Goal: Task Accomplishment & Management: Use online tool/utility

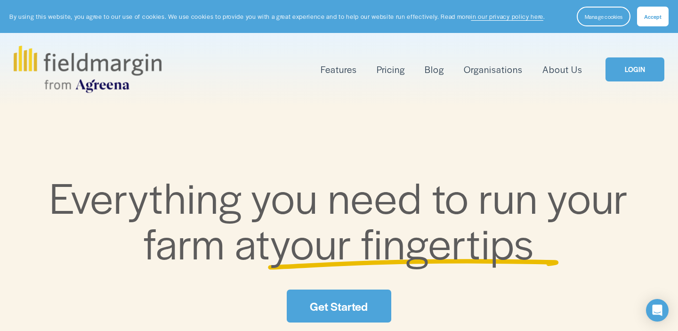
click at [332, 298] on link "Get Started" at bounding box center [339, 305] width 104 height 33
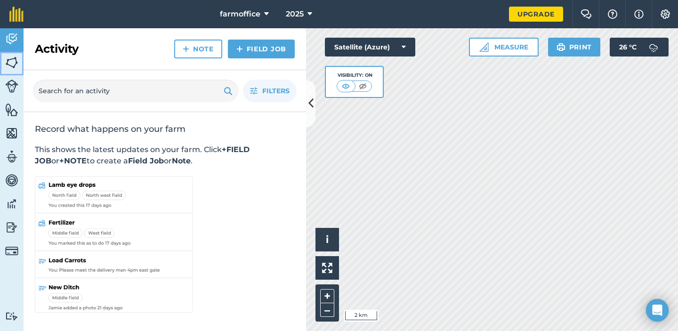
click at [3, 62] on link "Fields" at bounding box center [12, 64] width 24 height 24
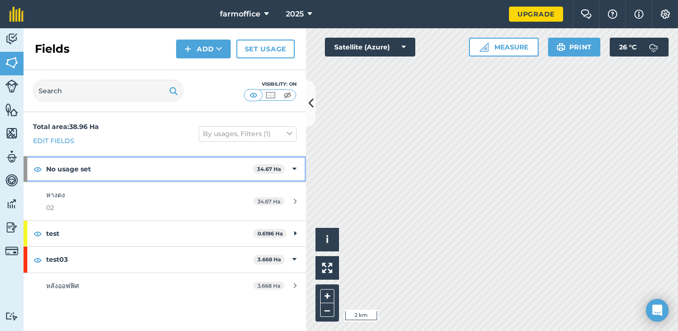
click at [120, 168] on strong "No usage set" at bounding box center [149, 168] width 207 height 25
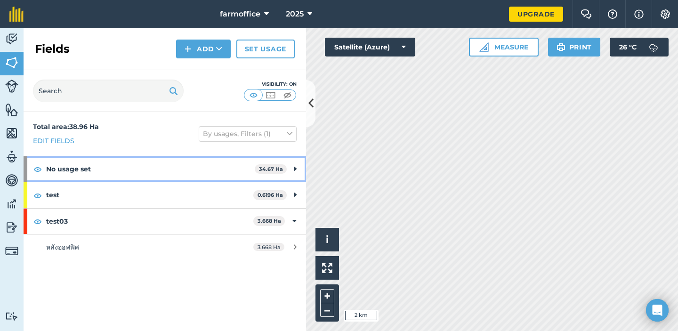
click at [120, 167] on strong "No usage set" at bounding box center [150, 168] width 208 height 25
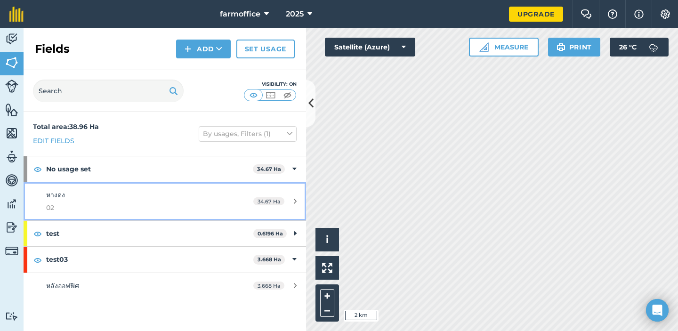
click at [107, 208] on span "02" at bounding box center [134, 207] width 177 height 10
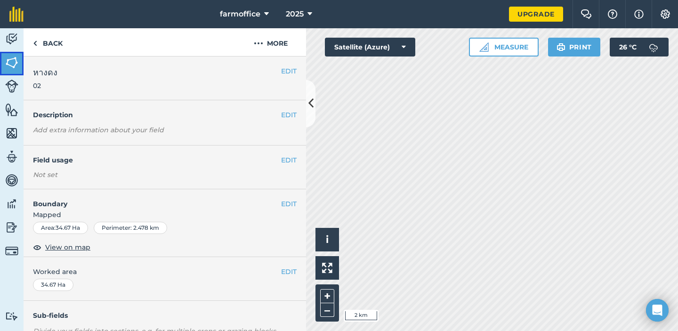
click at [13, 62] on img at bounding box center [11, 63] width 13 height 14
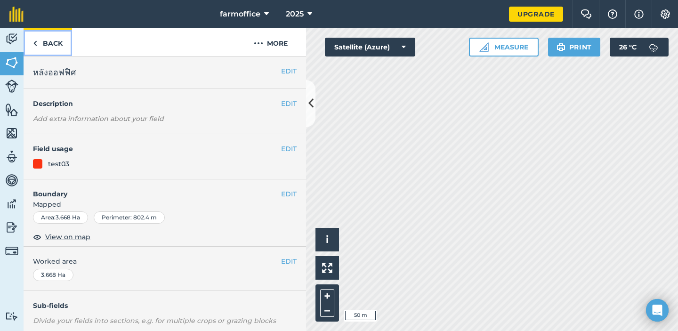
click at [40, 46] on link "Back" at bounding box center [48, 42] width 48 height 28
click at [46, 43] on link "Back" at bounding box center [48, 42] width 48 height 28
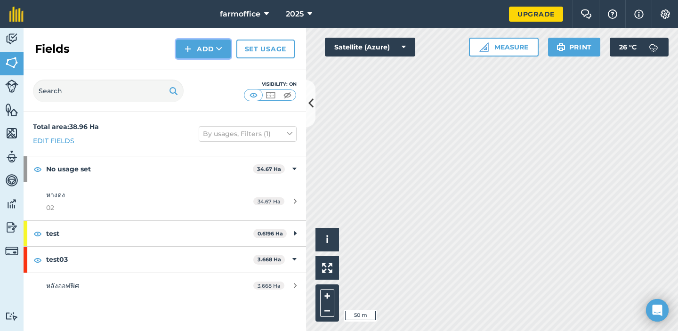
click at [193, 49] on button "Add" at bounding box center [203, 49] width 55 height 19
click at [197, 70] on link "Draw" at bounding box center [203, 70] width 52 height 21
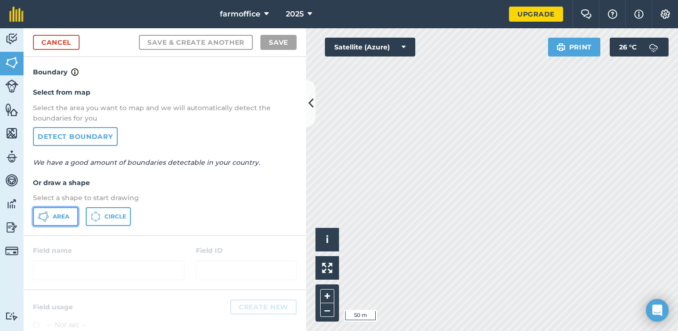
click at [61, 219] on span "Area" at bounding box center [61, 217] width 16 height 8
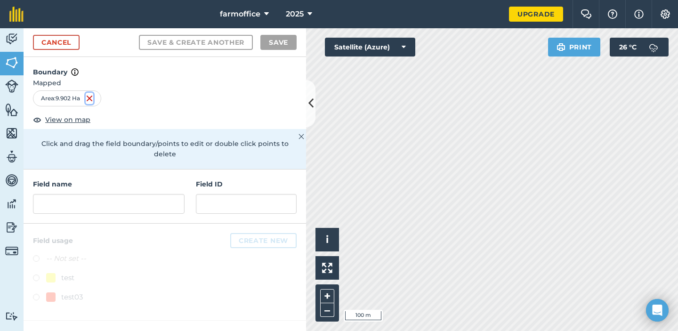
click at [89, 98] on img at bounding box center [90, 98] width 8 height 11
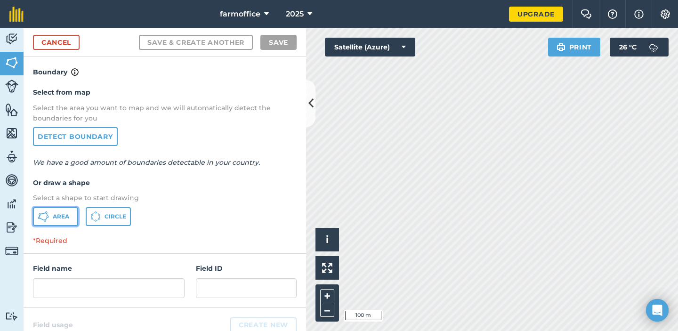
click at [57, 217] on span "Area" at bounding box center [61, 217] width 16 height 8
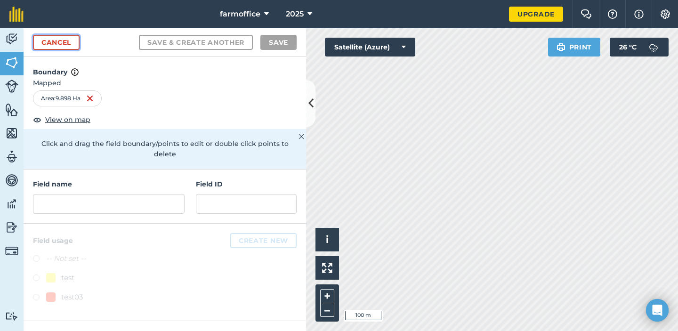
click at [72, 38] on link "Cancel" at bounding box center [56, 42] width 47 height 15
